Goal: Information Seeking & Learning: Compare options

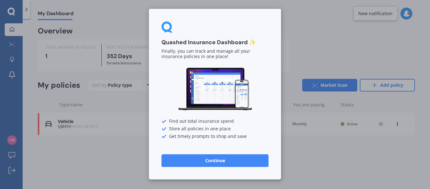
click at [213, 162] on button "Continue" at bounding box center [215, 160] width 107 height 13
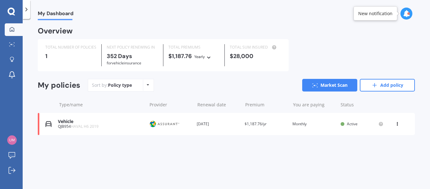
click at [27, 10] on icon at bounding box center [26, 9] width 6 height 6
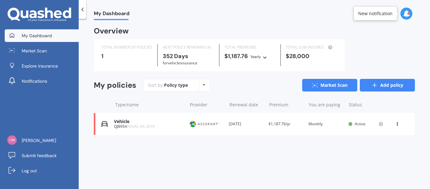
click at [398, 83] on link "Add policy" at bounding box center [387, 85] width 55 height 13
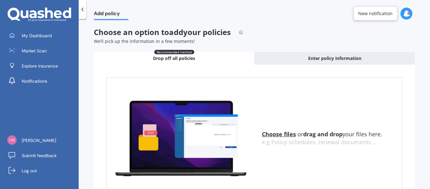
click at [82, 12] on icon at bounding box center [82, 9] width 6 height 6
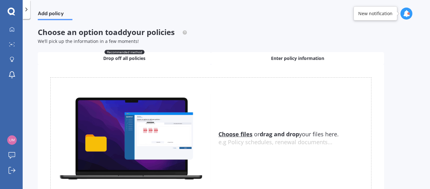
click at [301, 60] on span "Enter policy information" at bounding box center [297, 58] width 53 height 6
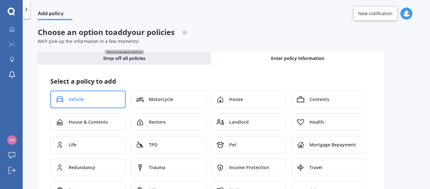
click at [95, 97] on div "Vehicle" at bounding box center [87, 99] width 75 height 18
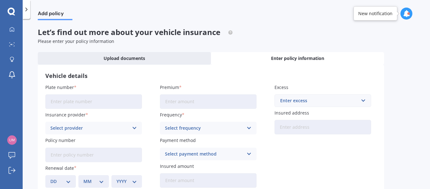
click at [30, 9] on div at bounding box center [27, 9] width 8 height 19
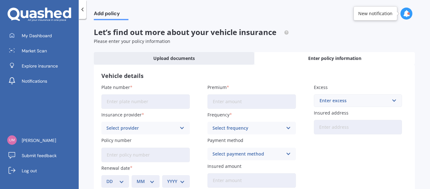
click at [21, 12] on icon at bounding box center [24, 14] width 8 height 8
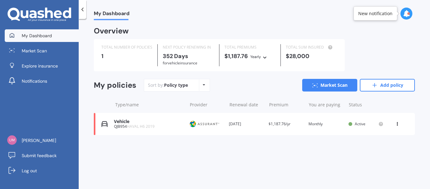
click at [410, 14] on div at bounding box center [407, 14] width 12 height 12
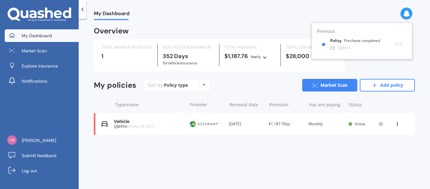
click at [251, 22] on div "My Dashboard Overview TOTAL NUMBER OF POLICIES 1 NEXT POLICY RENEWING [DATE] fo…" at bounding box center [255, 105] width 352 height 170
click at [35, 15] on icon at bounding box center [32, 14] width 7 height 8
click at [160, 30] on div "Overview" at bounding box center [254, 33] width 321 height 11
click at [83, 14] on div at bounding box center [83, 9] width 8 height 19
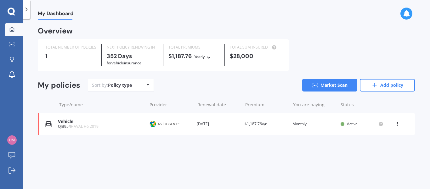
click at [62, 62] on div "TOTAL NUMBER OF POLICIES 1" at bounding box center [70, 55] width 61 height 22
click at [146, 87] on div "Policy type Alphabetical Date added Renewing next" at bounding box center [148, 84] width 10 height 11
click at [395, 126] on div "View option View policy Delete" at bounding box center [398, 124] width 6 height 6
click at [34, 147] on div "My Dashboard Overview TOTAL NUMBER OF POLICIES 1 NEXT POLICY RENEWING [DATE] fo…" at bounding box center [227, 105] width 408 height 170
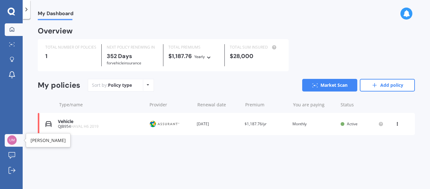
click at [13, 143] on img at bounding box center [11, 139] width 9 height 9
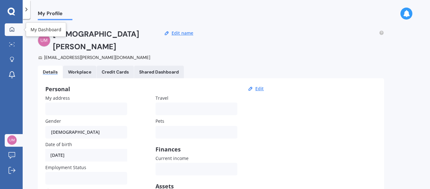
click at [16, 32] on div at bounding box center [11, 30] width 9 height 6
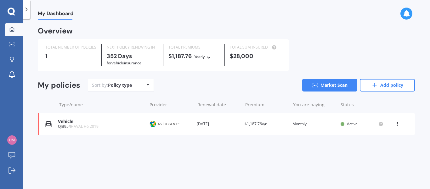
click at [12, 9] on icon at bounding box center [12, 12] width 8 height 8
click at [337, 84] on link "Market Scan" at bounding box center [329, 85] width 55 height 13
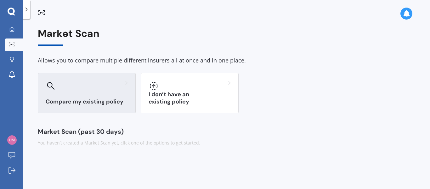
click at [86, 108] on div "Compare my existing policy" at bounding box center [87, 93] width 98 height 40
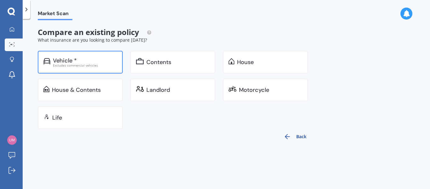
click at [84, 55] on div "Vehicle * Excludes commercial vehicles" at bounding box center [80, 62] width 85 height 23
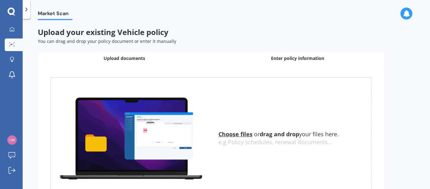
click at [301, 59] on span "Enter policy information" at bounding box center [297, 58] width 53 height 6
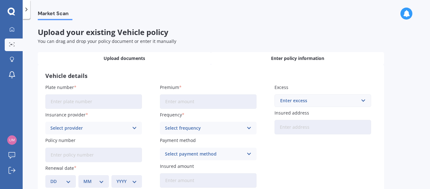
click at [140, 54] on div "Upload documents" at bounding box center [124, 58] width 173 height 13
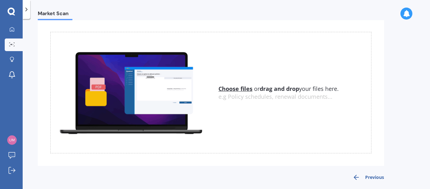
scroll to position [49, 0]
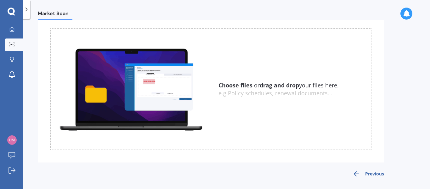
click at [362, 173] on button "Previous" at bounding box center [369, 174] width 32 height 8
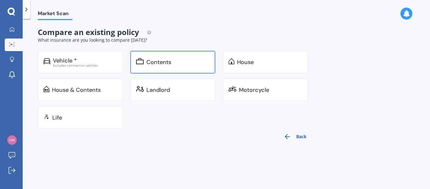
click at [164, 59] on div "Contents" at bounding box center [158, 62] width 25 height 6
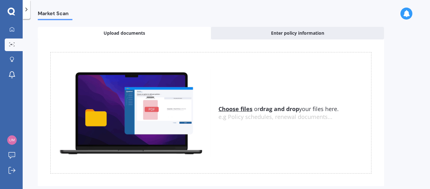
scroll to position [49, 0]
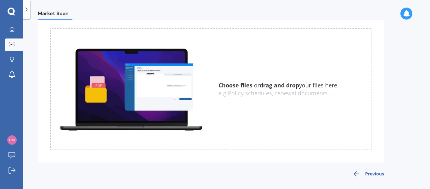
click at [371, 172] on button "Previous" at bounding box center [369, 174] width 32 height 8
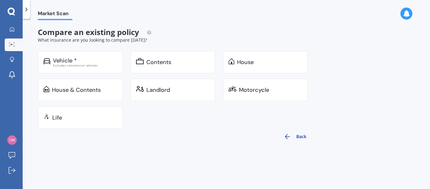
scroll to position [0, 0]
click at [314, 136] on div "Back" at bounding box center [177, 136] width 278 height 15
click at [295, 136] on button "Back" at bounding box center [295, 136] width 31 height 15
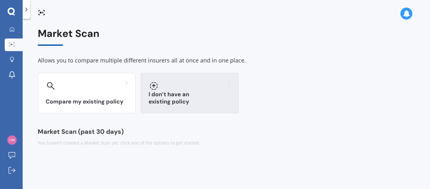
click at [200, 109] on div "I don’t have an existing policy" at bounding box center [190, 93] width 98 height 40
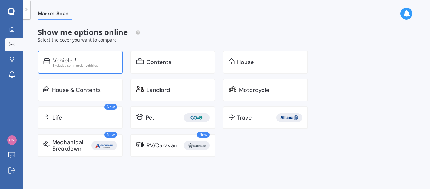
click at [87, 61] on div "Vehicle *" at bounding box center [85, 60] width 64 height 6
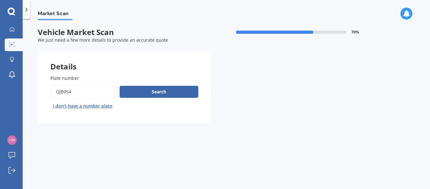
click at [84, 95] on input "Plate number" at bounding box center [83, 91] width 67 height 13
type input "Q"
type input "ray631"
click at [0, 0] on button "Next" at bounding box center [0, 0] width 0 height 0
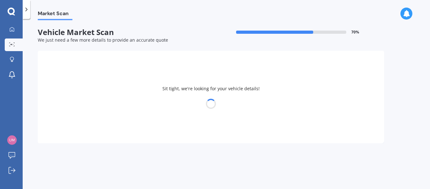
select select "TOYOTA"
select select "C-HR"
select select "10"
select select "01"
select select "1990"
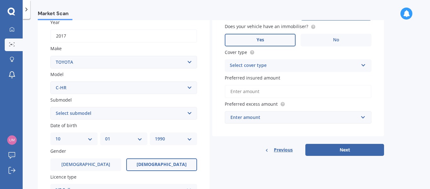
scroll to position [126, 0]
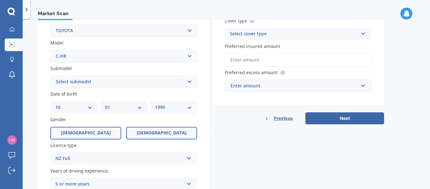
click at [88, 132] on span "[DEMOGRAPHIC_DATA]" at bounding box center [86, 132] width 50 height 5
click at [0, 0] on input "[DEMOGRAPHIC_DATA]" at bounding box center [0, 0] width 0 height 0
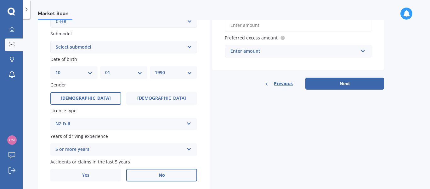
scroll to position [182, 0]
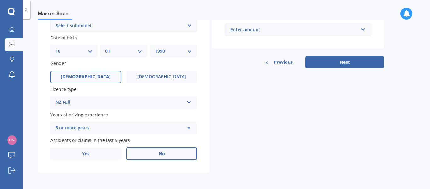
click at [157, 154] on label "No" at bounding box center [161, 153] width 71 height 13
click at [0, 0] on input "No" at bounding box center [0, 0] width 0 height 0
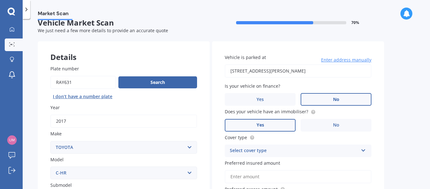
scroll to position [0, 0]
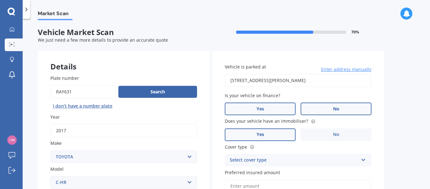
click at [276, 111] on label "Yes" at bounding box center [260, 108] width 71 height 13
click at [0, 0] on input "Yes" at bounding box center [0, 0] width 0 height 0
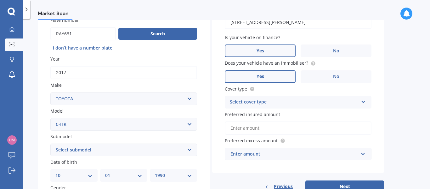
scroll to position [63, 0]
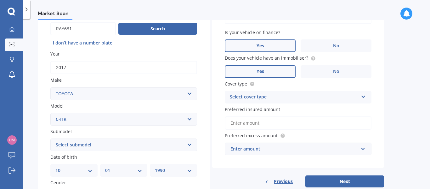
click at [280, 98] on div "Select cover type" at bounding box center [294, 97] width 129 height 8
click at [280, 98] on div "Comprehensive" at bounding box center [294, 97] width 129 height 8
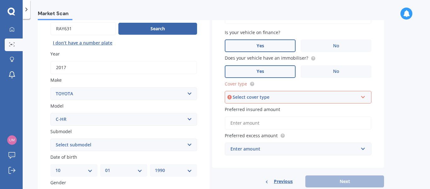
click at [304, 99] on div "Select cover type" at bounding box center [295, 97] width 125 height 7
click at [271, 107] on div "Comprehensive" at bounding box center [299, 108] width 146 height 11
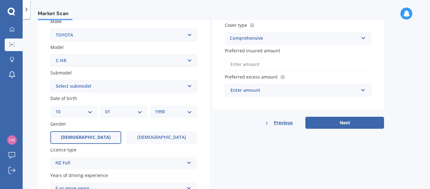
scroll to position [126, 0]
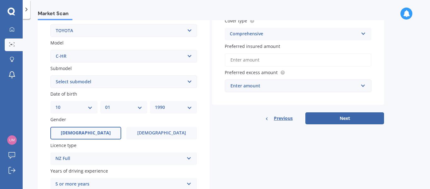
click at [261, 61] on input "Preferred insured amount" at bounding box center [298, 59] width 147 height 13
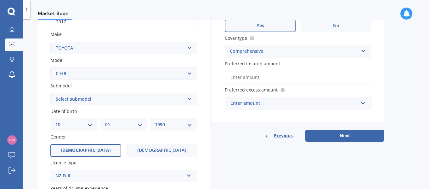
scroll to position [95, 0]
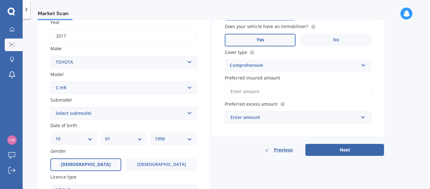
click at [248, 93] on input "Preferred insured amount" at bounding box center [298, 91] width 147 height 13
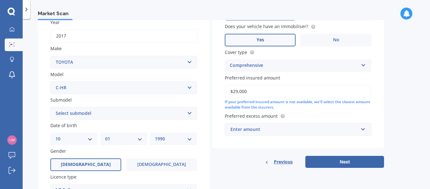
type input "$29,000"
click at [232, 162] on div "Previous Next" at bounding box center [298, 162] width 172 height 12
click at [252, 134] on input "text" at bounding box center [296, 129] width 141 height 12
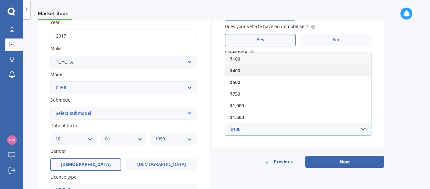
click at [243, 70] on div "$400" at bounding box center [298, 71] width 146 height 12
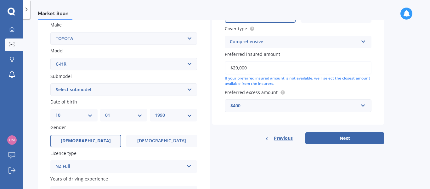
scroll to position [126, 0]
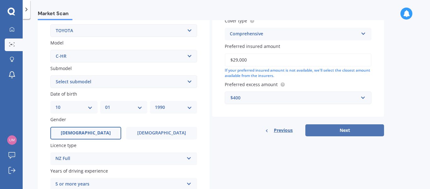
click at [362, 131] on button "Next" at bounding box center [345, 130] width 79 height 12
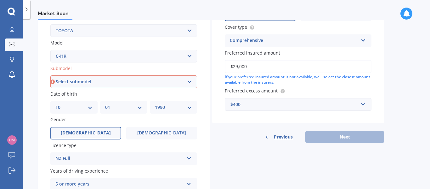
click at [118, 84] on select "Select submodel Hybrid Station Wagon SUV" at bounding box center [123, 81] width 147 height 13
select select "HYBRID"
click at [50, 75] on select "Select submodel Hybrid Station Wagon SUV" at bounding box center [123, 81] width 147 height 13
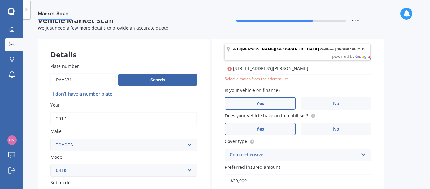
scroll to position [12, 0]
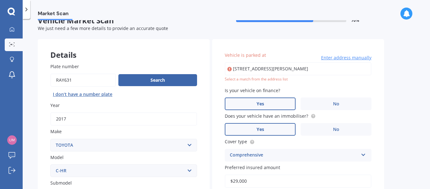
type input "[STREET_ADDRESS][PERSON_NAME]"
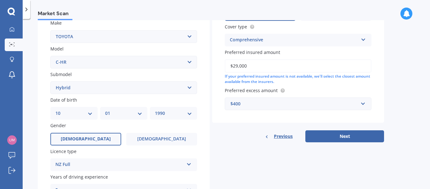
scroll to position [138, 0]
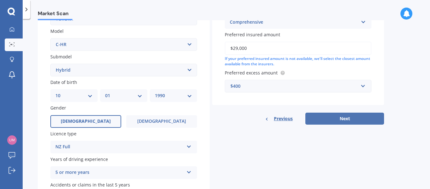
click at [366, 117] on button "Next" at bounding box center [345, 118] width 79 height 12
select select "10"
select select "01"
select select "1990"
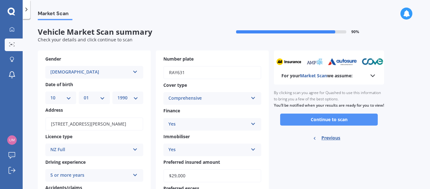
scroll to position [0, 0]
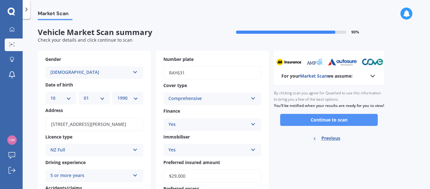
click at [338, 126] on button "Continue to scan" at bounding box center [329, 120] width 98 height 12
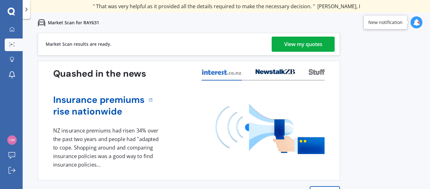
click at [305, 48] on div "View my quotes" at bounding box center [303, 44] width 38 height 15
